Goal: Task Accomplishment & Management: Use online tool/utility

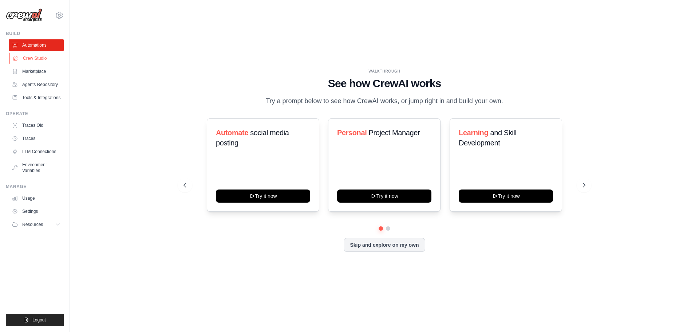
click at [39, 59] on link "Crew Studio" at bounding box center [36, 58] width 55 height 12
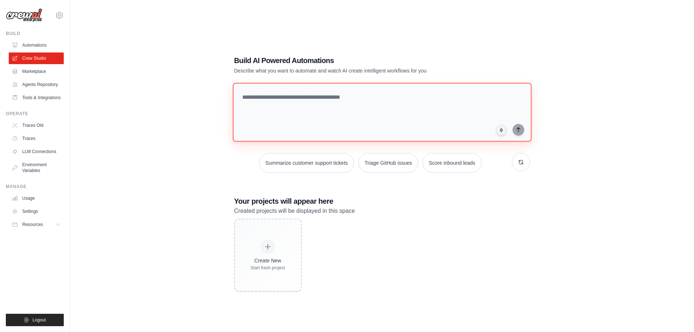
click at [333, 109] on textarea at bounding box center [381, 112] width 299 height 59
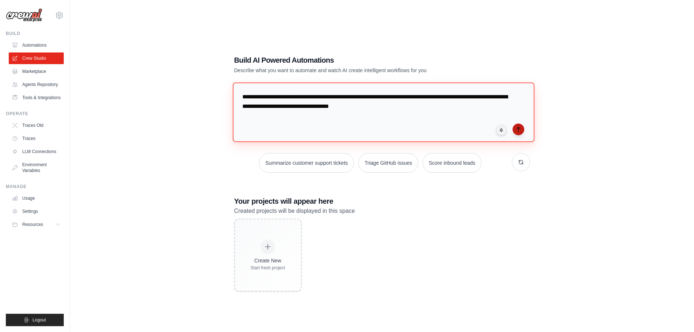
type textarea "**********"
click at [522, 130] on button "submit" at bounding box center [519, 129] width 12 height 12
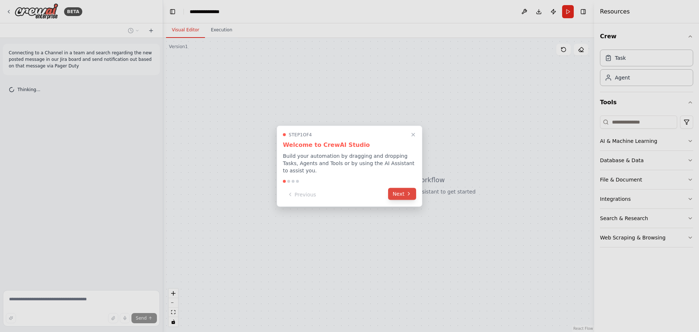
click at [404, 189] on button "Next" at bounding box center [402, 194] width 28 height 12
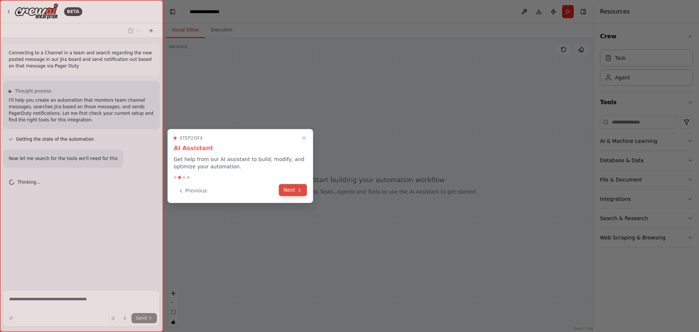
click at [301, 192] on icon at bounding box center [300, 190] width 6 height 6
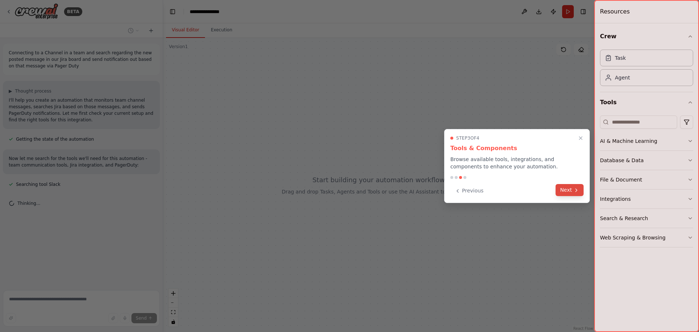
click at [574, 195] on button "Next" at bounding box center [570, 190] width 28 height 12
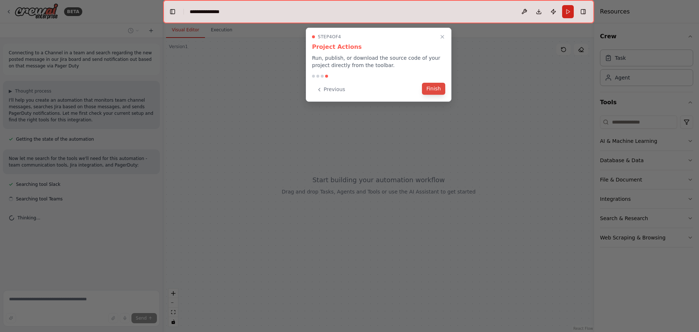
click at [438, 89] on button "Finish" at bounding box center [433, 89] width 23 height 12
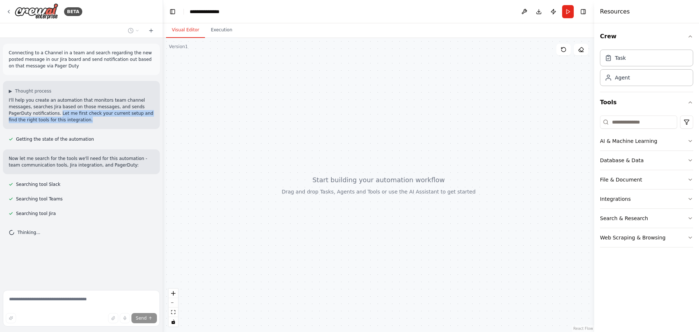
drag, startPoint x: 9, startPoint y: 114, endPoint x: 144, endPoint y: 118, distance: 135.6
click at [144, 118] on p "I'll help you create an automation that monitors team channel messages, searche…" at bounding box center [81, 110] width 145 height 26
click at [56, 114] on p "I'll help you create an automation that monitors team channel messages, searche…" at bounding box center [81, 110] width 145 height 26
click at [30, 154] on div "Now let me search for the tools we'll need for this automation - team communica…" at bounding box center [81, 161] width 157 height 25
click at [690, 138] on icon "button" at bounding box center [691, 141] width 6 height 6
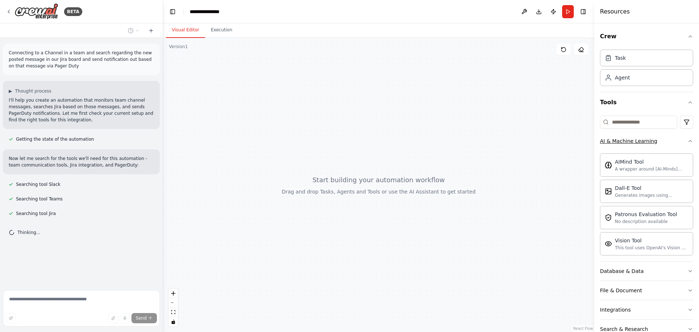
click at [688, 139] on icon "button" at bounding box center [691, 141] width 6 height 6
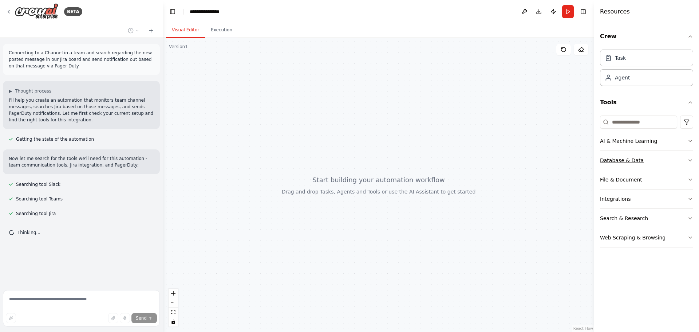
click at [691, 161] on icon "button" at bounding box center [691, 160] width 6 height 6
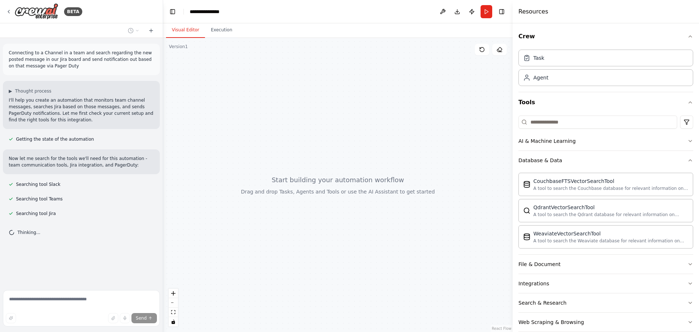
drag, startPoint x: 595, startPoint y: 176, endPoint x: 513, endPoint y: 174, distance: 82.0
click at [513, 174] on div at bounding box center [514, 166] width 3 height 332
click at [688, 159] on icon "button" at bounding box center [691, 160] width 6 height 6
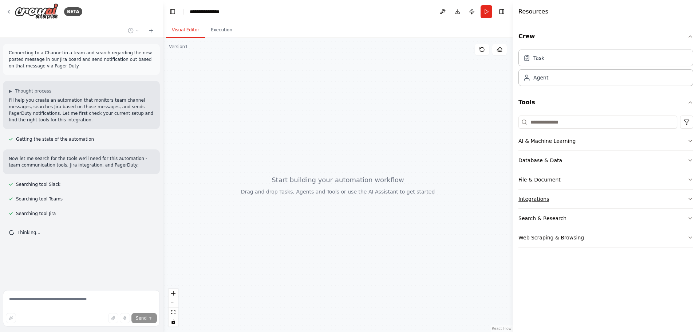
click at [568, 198] on button "Integrations" at bounding box center [606, 198] width 175 height 19
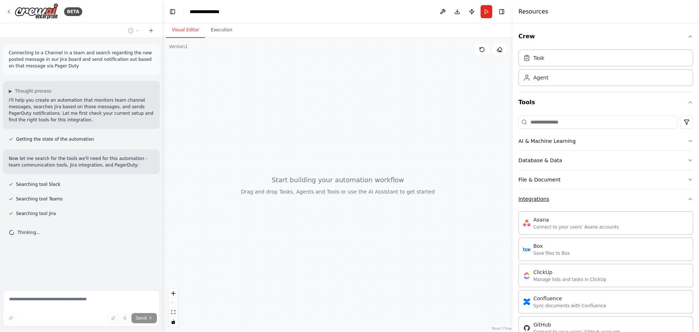
click at [689, 199] on icon "button" at bounding box center [690, 198] width 3 height 1
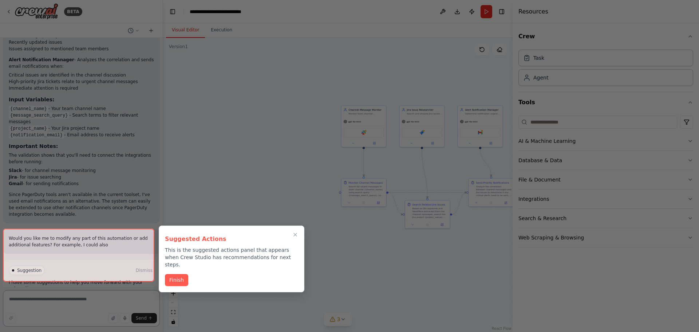
scroll to position [789, 0]
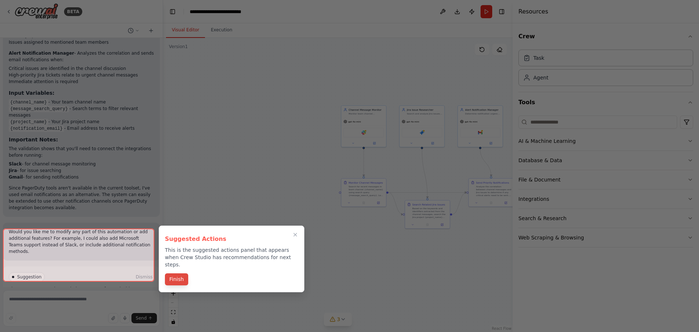
click at [176, 273] on button "Finish" at bounding box center [176, 279] width 23 height 12
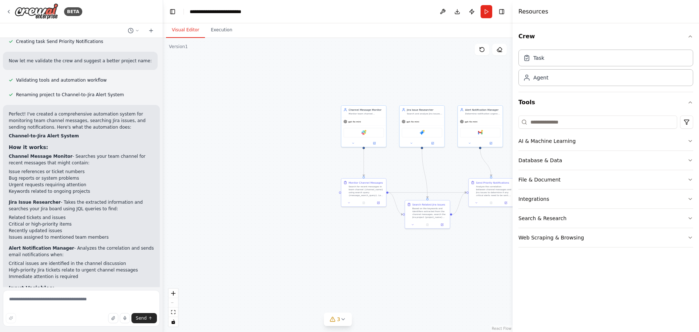
scroll to position [607, 0]
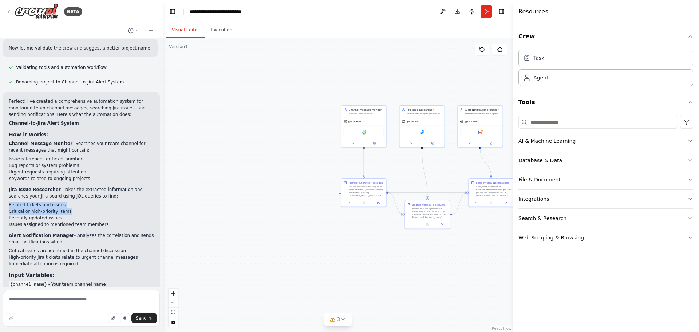
drag, startPoint x: 9, startPoint y: 180, endPoint x: 82, endPoint y: 188, distance: 73.0
click at [82, 201] on ul "Related tickets and issues Critical or high-priority items Recently updated iss…" at bounding box center [81, 214] width 145 height 26
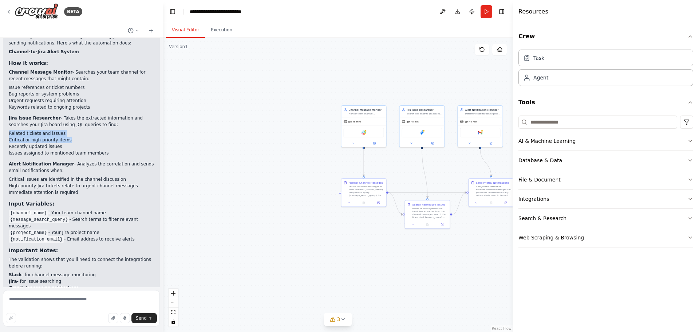
scroll to position [680, 0]
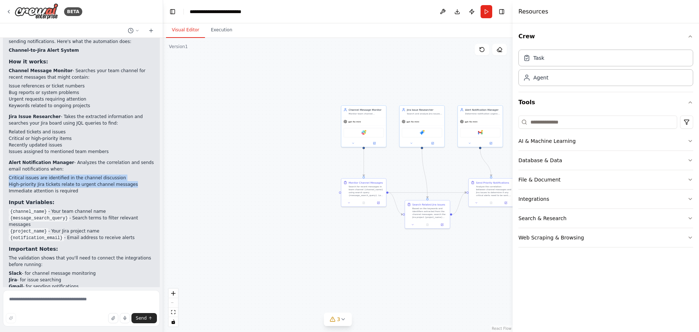
drag, startPoint x: 9, startPoint y: 152, endPoint x: 127, endPoint y: 161, distance: 118.8
click at [127, 174] on ul "Critical issues are identified in the channel discussion High-priority Jira tic…" at bounding box center [81, 184] width 145 height 20
drag, startPoint x: 43, startPoint y: 165, endPoint x: 4, endPoint y: 152, distance: 41.0
click at [4, 152] on div "Perfect! I've created a comprehensive automation system for monitoring team cha…" at bounding box center [81, 172] width 157 height 307
drag, startPoint x: 59, startPoint y: 149, endPoint x: 75, endPoint y: 132, distance: 22.7
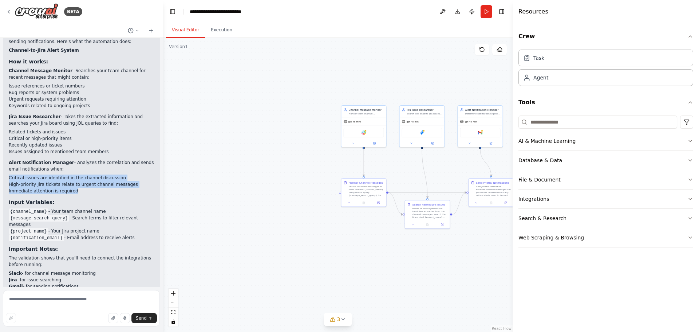
click at [59, 159] on li "Alert Notification Manager - Analyzes the correlation and sends email notificat…" at bounding box center [81, 176] width 145 height 35
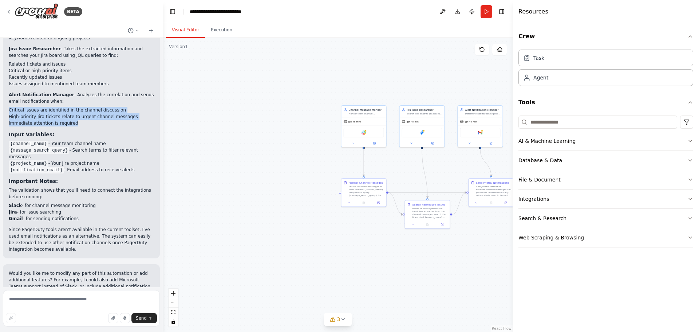
scroll to position [753, 0]
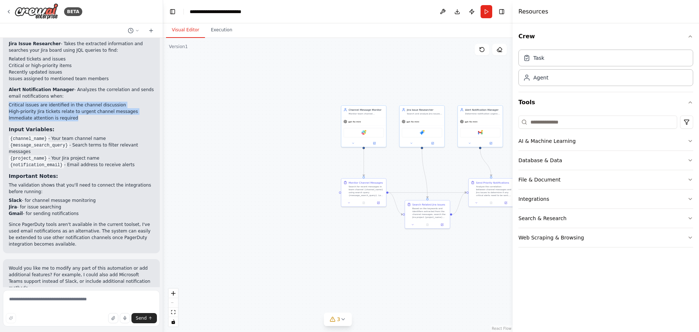
drag, startPoint x: 11, startPoint y: 114, endPoint x: 115, endPoint y: 116, distance: 104.6
click at [115, 135] on li "{channel_name} - Your team channel name" at bounding box center [81, 138] width 145 height 7
drag, startPoint x: 333, startPoint y: 130, endPoint x: 232, endPoint y: 129, distance: 101.6
click at [232, 129] on div ".deletable-edge-delete-btn { width: 20px; height: 20px; border: 0px solid #ffff…" at bounding box center [338, 185] width 350 height 294
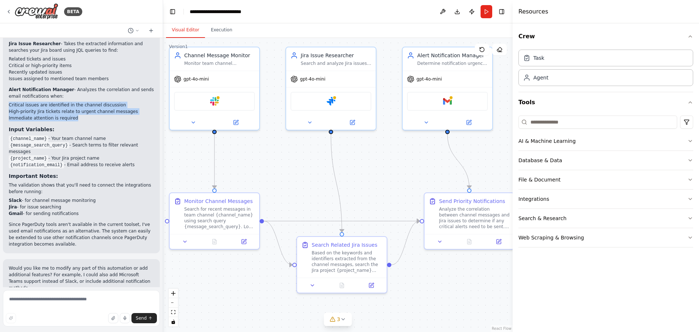
drag, startPoint x: 354, startPoint y: 218, endPoint x: 281, endPoint y: 184, distance: 80.7
click at [282, 185] on div ".deletable-edge-delete-btn { width: 20px; height: 20px; border: 0px solid #ffff…" at bounding box center [338, 185] width 350 height 294
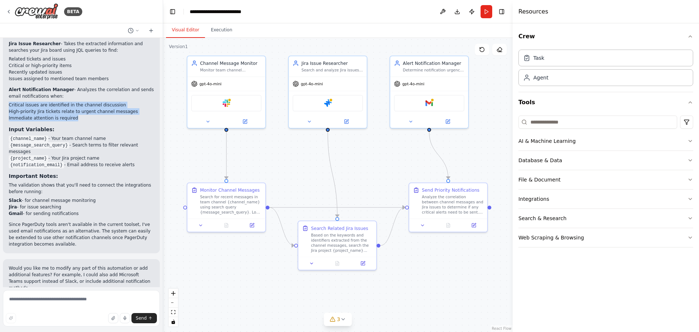
drag, startPoint x: 302, startPoint y: 178, endPoint x: 317, endPoint y: 164, distance: 20.9
click at [310, 170] on div ".deletable-edge-delete-btn { width: 20px; height: 20px; border: 0px solid #ffff…" at bounding box center [338, 185] width 350 height 294
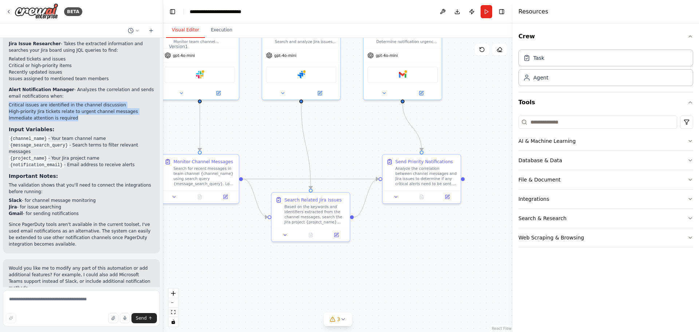
drag, startPoint x: 288, startPoint y: 295, endPoint x: 259, endPoint y: 269, distance: 39.4
click at [259, 269] on div ".deletable-edge-delete-btn { width: 20px; height: 20px; border: 0px solid #ffff…" at bounding box center [338, 185] width 350 height 294
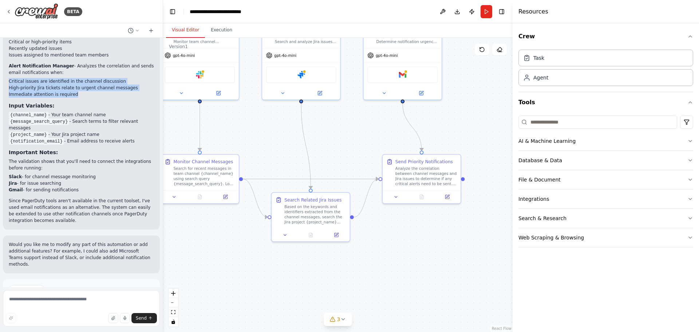
scroll to position [789, 0]
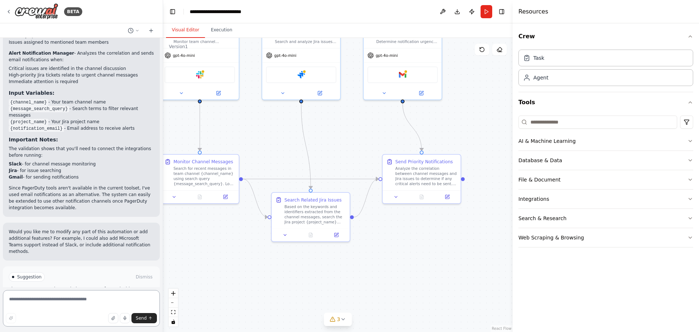
click at [51, 304] on textarea at bounding box center [81, 308] width 157 height 36
click at [133, 307] on textarea "**********" at bounding box center [81, 306] width 157 height 41
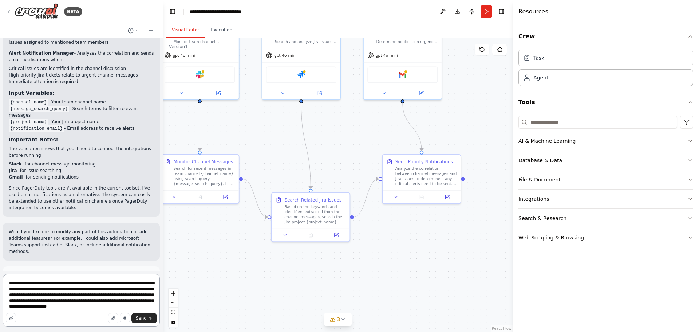
type textarea "**********"
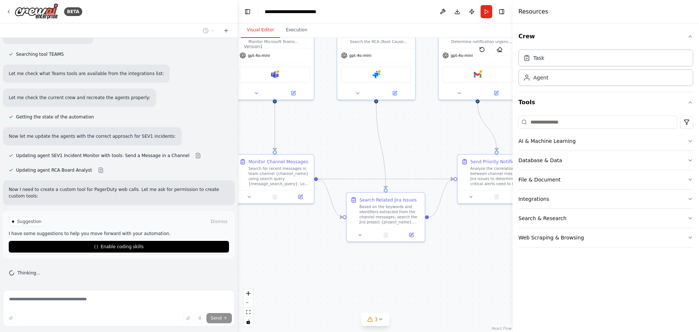
scroll to position [966, 0]
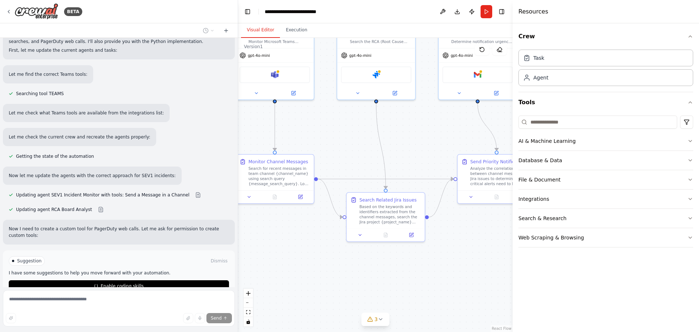
drag, startPoint x: 162, startPoint y: 216, endPoint x: 248, endPoint y: 218, distance: 86.3
click at [248, 218] on div "BETA Connecting to a Channel in a team and search regarding the new posted mess…" at bounding box center [349, 166] width 699 height 332
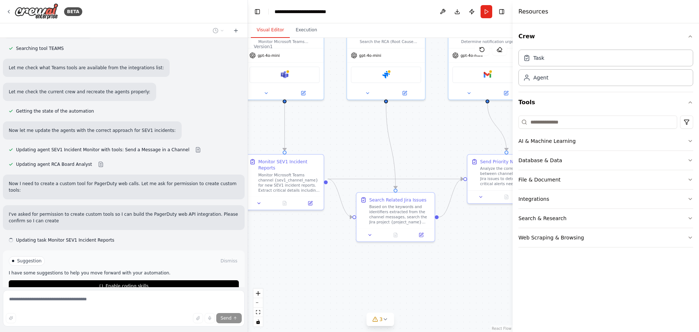
scroll to position [1020, 0]
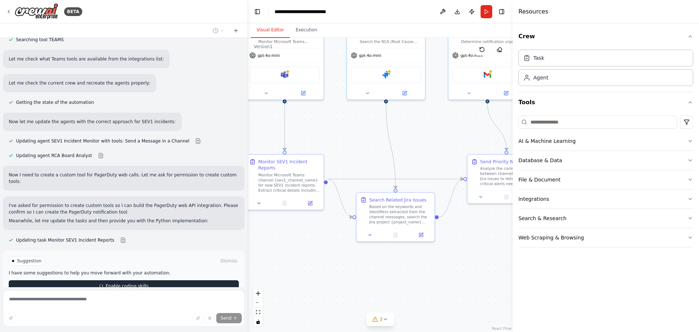
click at [96, 280] on button "Enable coding skills" at bounding box center [124, 286] width 230 height 12
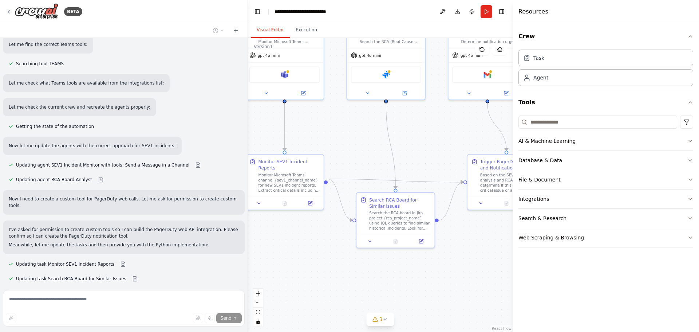
scroll to position [1112, 0]
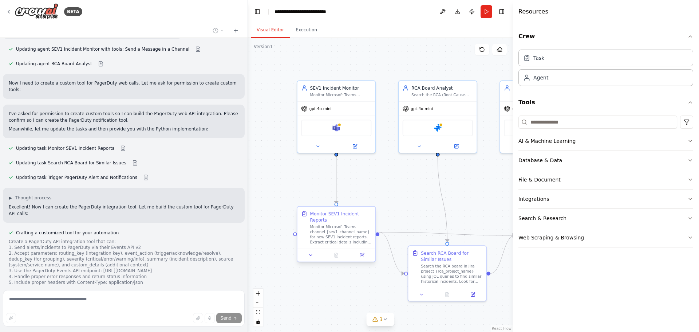
drag, startPoint x: 309, startPoint y: 221, endPoint x: 323, endPoint y: 227, distance: 15.4
click at [331, 244] on div ".deletable-edge-delete-btn { width: 20px; height: 20px; border: 0px solid #ffff…" at bounding box center [380, 185] width 265 height 294
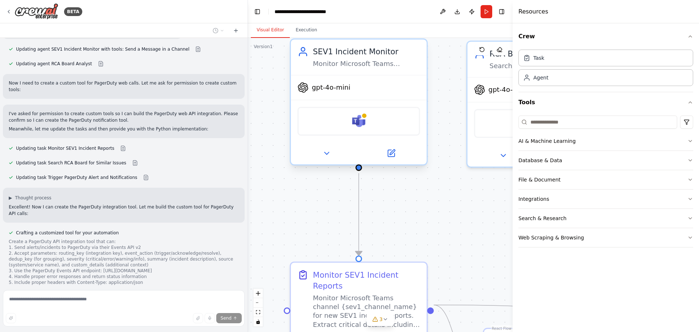
drag, startPoint x: 317, startPoint y: 157, endPoint x: 372, endPoint y: 121, distance: 65.7
click at [401, 204] on div ".deletable-edge-delete-btn { width: 20px; height: 20px; border: 0px solid #ffff…" at bounding box center [380, 185] width 265 height 294
click at [356, 123] on img at bounding box center [356, 120] width 13 height 13
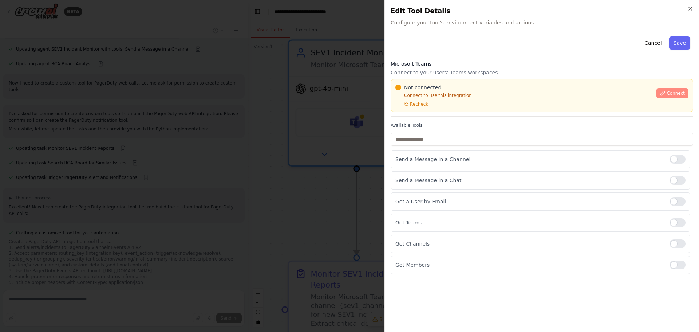
click at [676, 94] on span "Connect" at bounding box center [676, 93] width 18 height 6
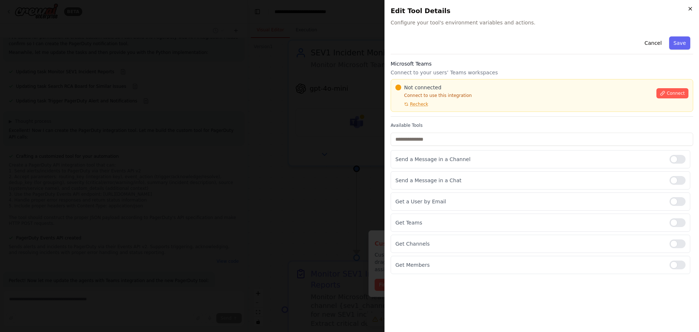
scroll to position [1203, 0]
drag, startPoint x: 691, startPoint y: 8, endPoint x: 515, endPoint y: 85, distance: 191.3
click at [690, 8] on icon "button" at bounding box center [691, 9] width 6 height 6
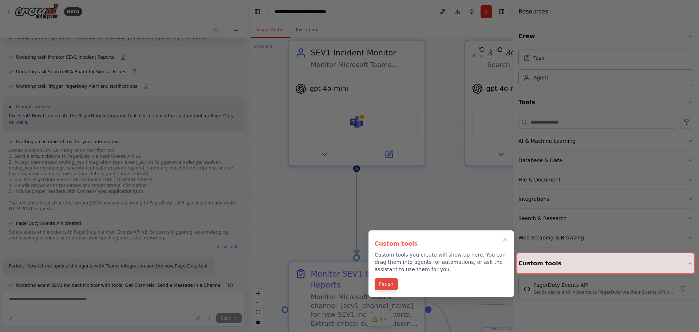
click at [386, 281] on button "Finish" at bounding box center [386, 284] width 23 height 12
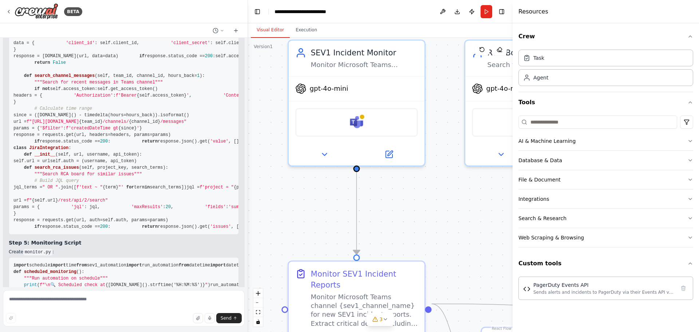
scroll to position [3595, 0]
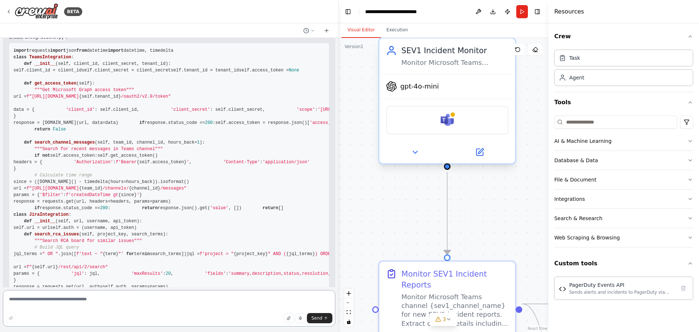
drag, startPoint x: 247, startPoint y: 141, endPoint x: 452, endPoint y: 133, distance: 205.3
click at [515, 152] on div "BETA Connecting to a Channel in a team and search regarding the new posted mess…" at bounding box center [349, 166] width 699 height 332
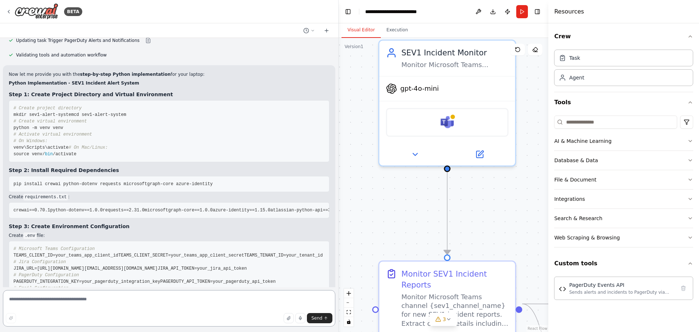
scroll to position [1471, 0]
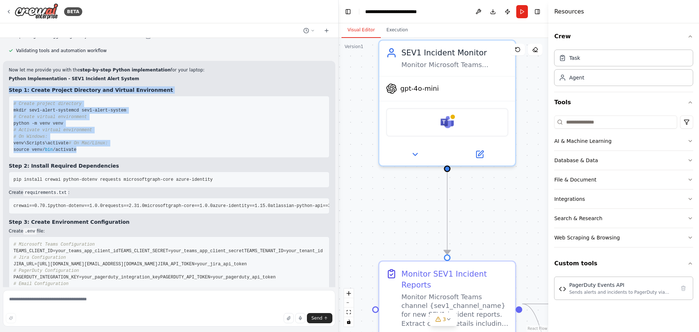
drag, startPoint x: 8, startPoint y: 75, endPoint x: 96, endPoint y: 164, distance: 124.9
click at [43, 110] on pre "# Create project directory mkdir sev1-alert-system cd sev1-alert-system # Creat…" at bounding box center [169, 127] width 321 height 62
drag, startPoint x: 8, startPoint y: 76, endPoint x: 100, endPoint y: 164, distance: 127.3
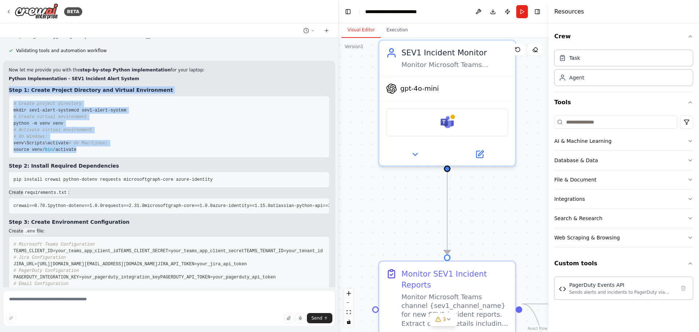
click at [72, 156] on pre "# Create project directory mkdir sev1-alert-system cd sev1-alert-system # Creat…" at bounding box center [169, 127] width 321 height 62
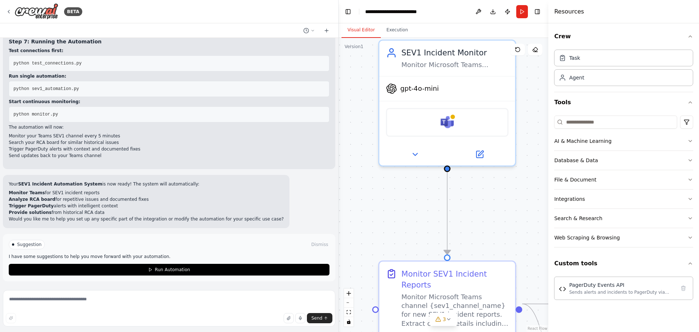
scroll to position [7379, 0]
click at [313, 27] on button at bounding box center [309, 30] width 17 height 9
drag, startPoint x: 288, startPoint y: 86, endPoint x: 314, endPoint y: 47, distance: 46.8
click at [288, 86] on div at bounding box center [169, 166] width 339 height 332
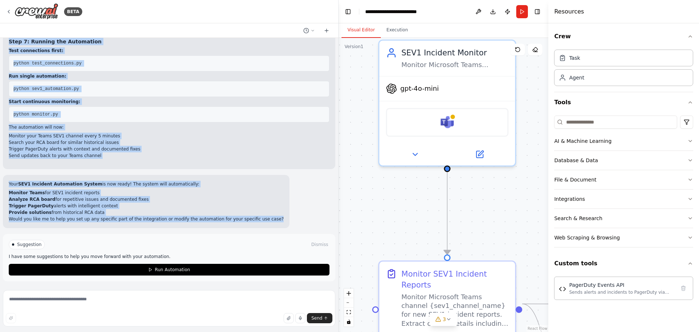
drag, startPoint x: 254, startPoint y: 222, endPoint x: 12, endPoint y: 168, distance: 248.2
click at [12, 168] on div "Connecting to a Channel in a team and search regarding the new posted message i…" at bounding box center [169, 162] width 338 height 249
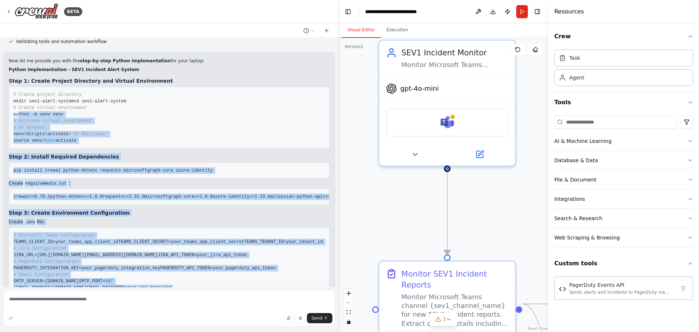
scroll to position [1477, 0]
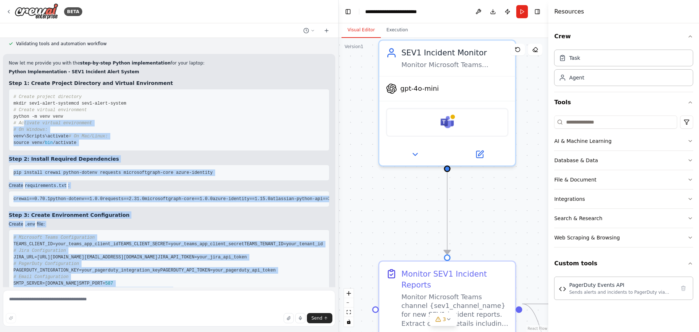
drag, startPoint x: 12, startPoint y: 168, endPoint x: 31, endPoint y: 149, distance: 26.8
click at [28, 141] on div "Connecting to a Channel in a team and search regarding the new posted message i…" at bounding box center [169, 162] width 338 height 249
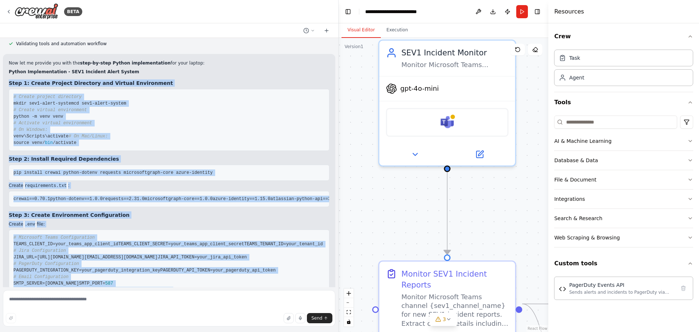
scroll to position [1463, 0]
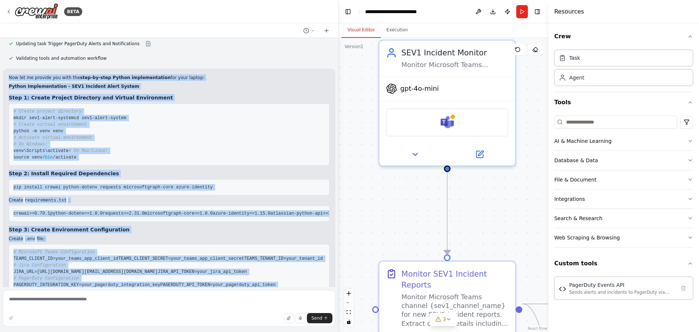
copy div "Now let me provide you with the step-by-step Python implementation for your lap…"
